Goal: Find specific page/section: Find specific page/section

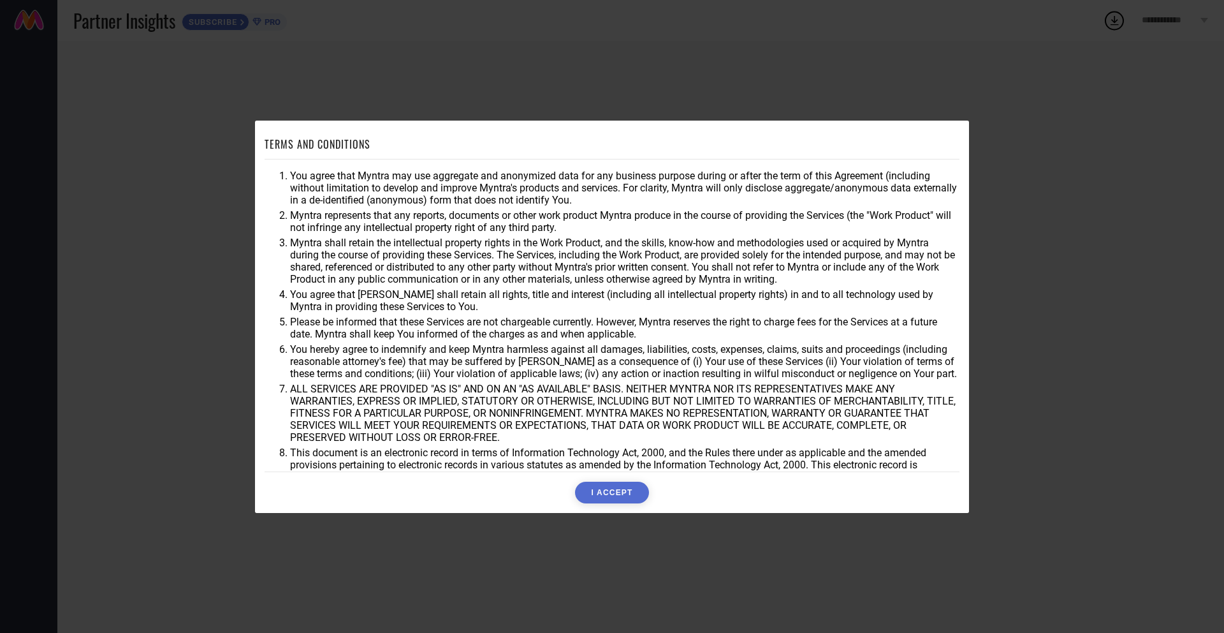
click at [607, 499] on button "I ACCEPT" at bounding box center [611, 492] width 73 height 22
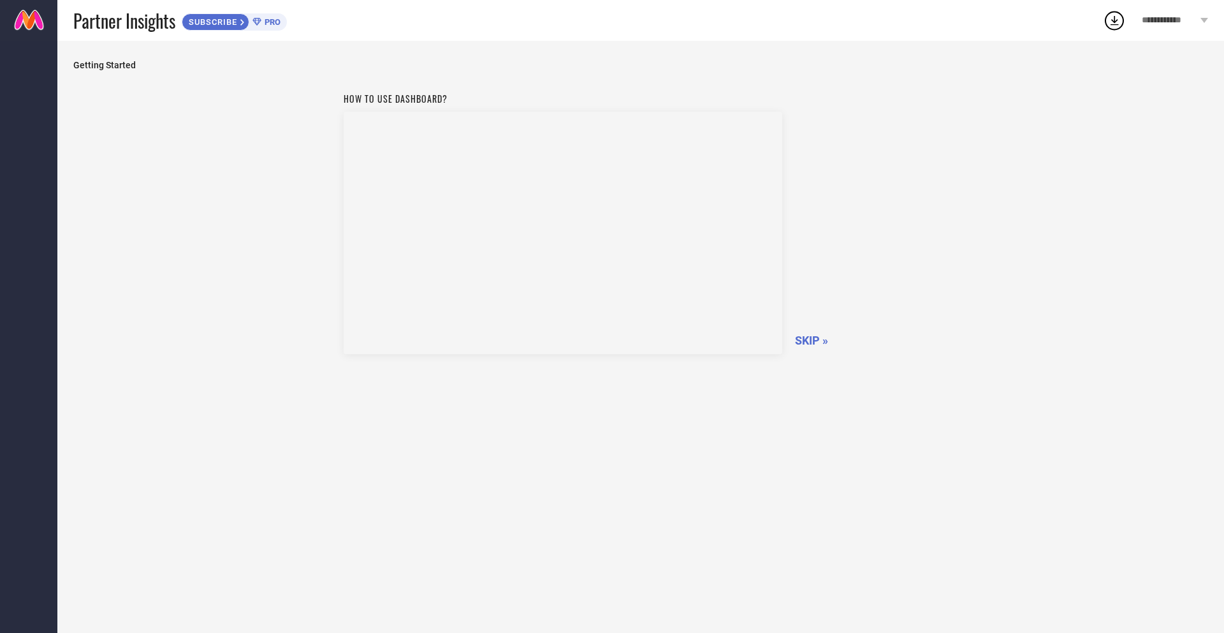
click at [806, 343] on span "SKIP »" at bounding box center [811, 339] width 33 height 13
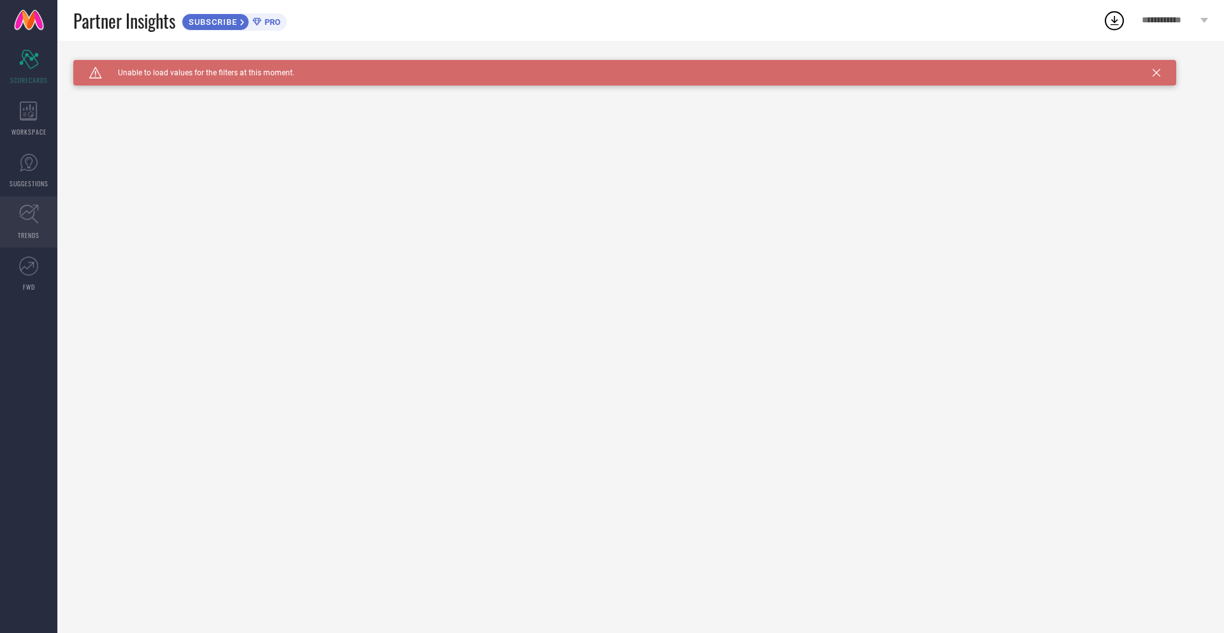
click at [25, 219] on icon at bounding box center [28, 214] width 19 height 19
click at [215, 89] on span "Click here to reload." at bounding box center [209, 91] width 77 height 10
click at [210, 87] on span "Click here to reload." at bounding box center [209, 91] width 77 height 10
click at [12, 80] on span "SCORECARDS" at bounding box center [29, 80] width 38 height 10
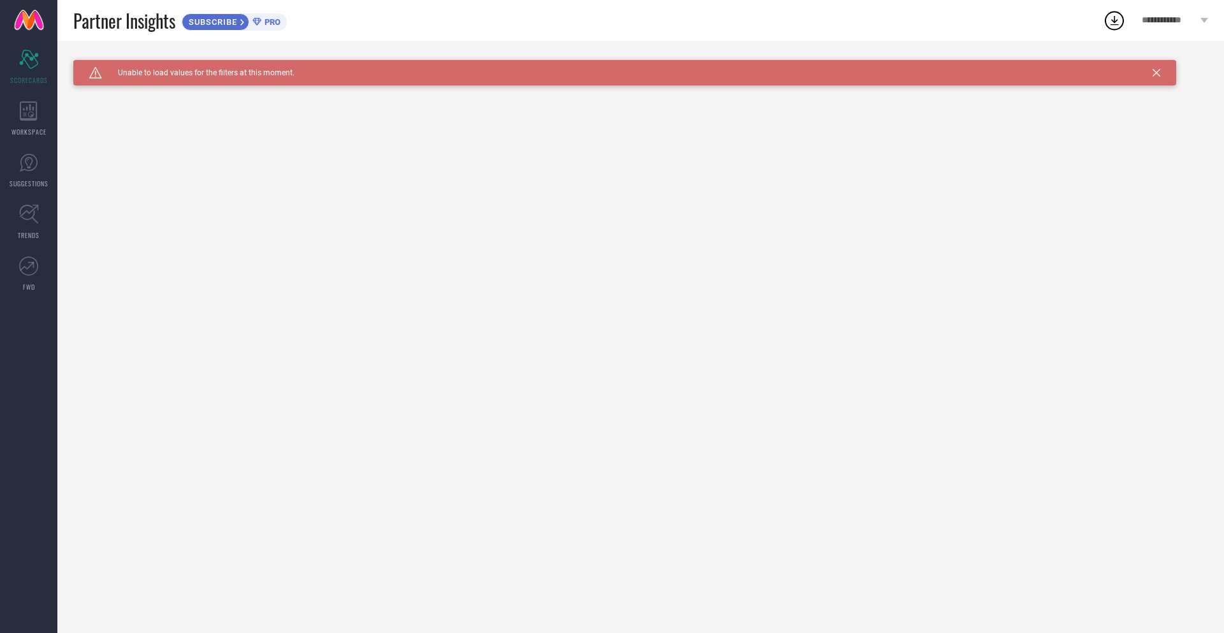
click at [1162, 68] on div "Caution Created with Sketch. Unable to load values for the filters at this mome…" at bounding box center [624, 73] width 1103 height 26
